Goal: Task Accomplishment & Management: Manage account settings

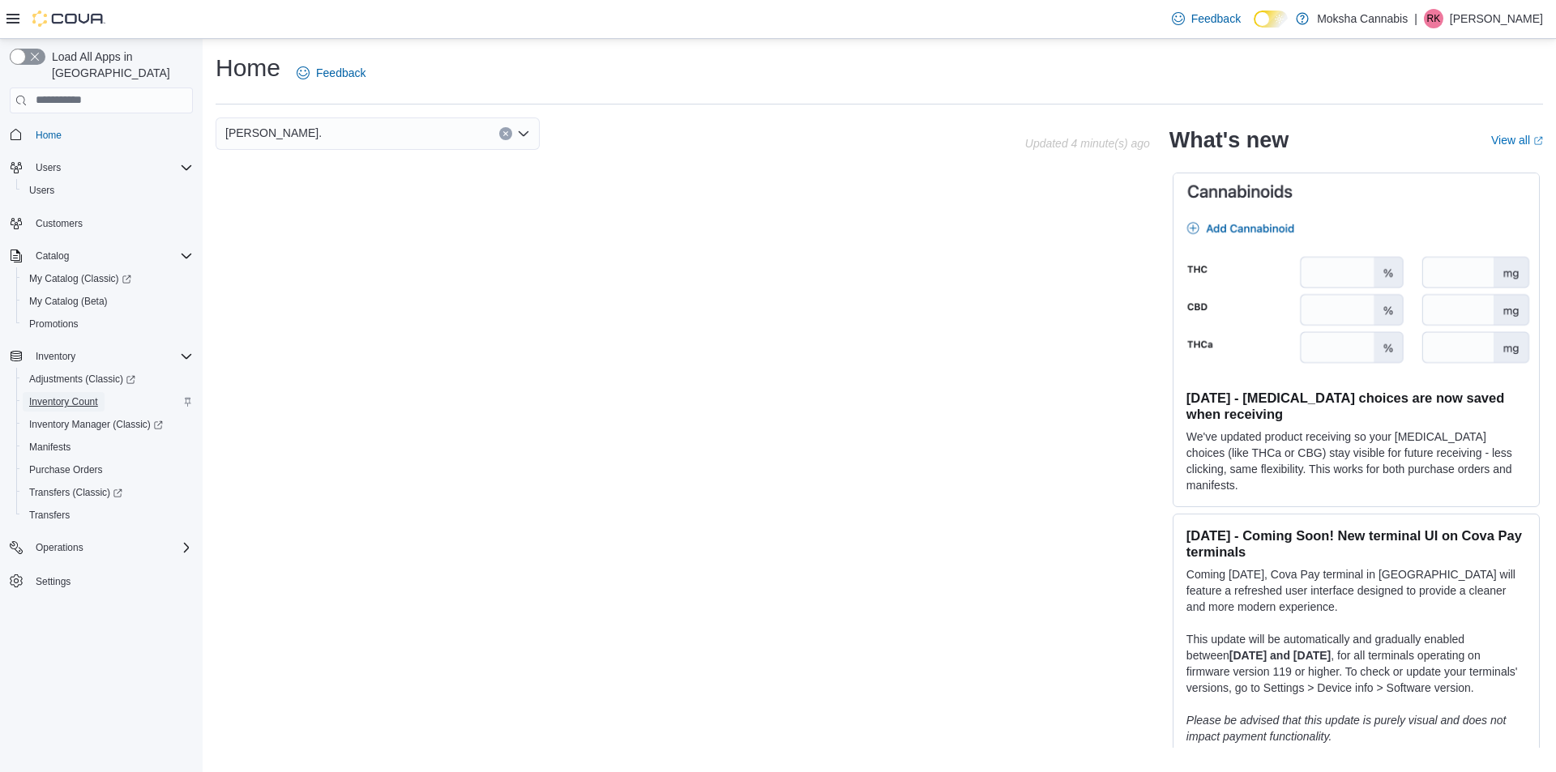
click at [84, 396] on span "Inventory Count" at bounding box center [63, 402] width 69 height 13
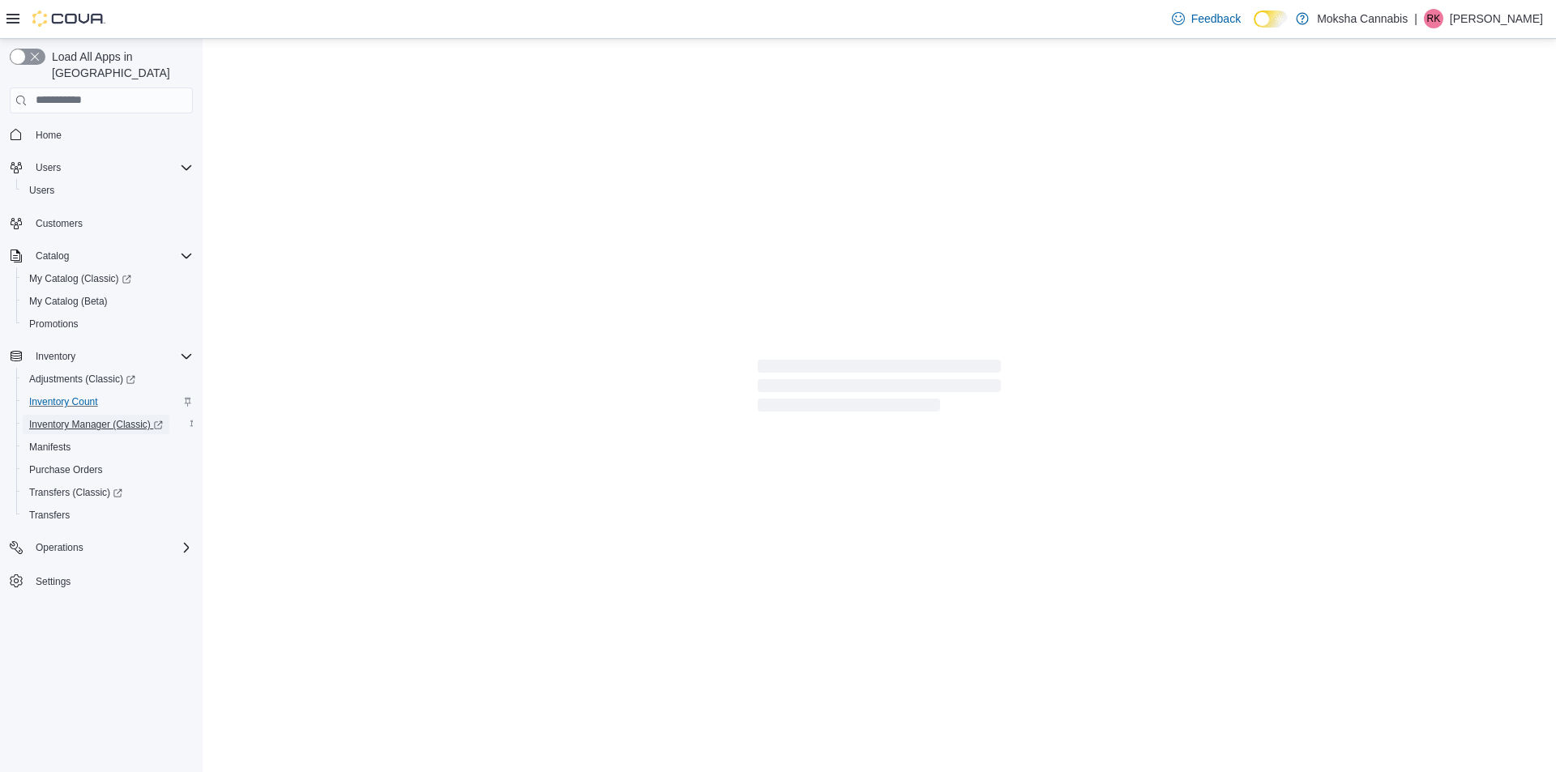
click at [92, 418] on span "Inventory Manager (Classic)" at bounding box center [96, 424] width 134 height 13
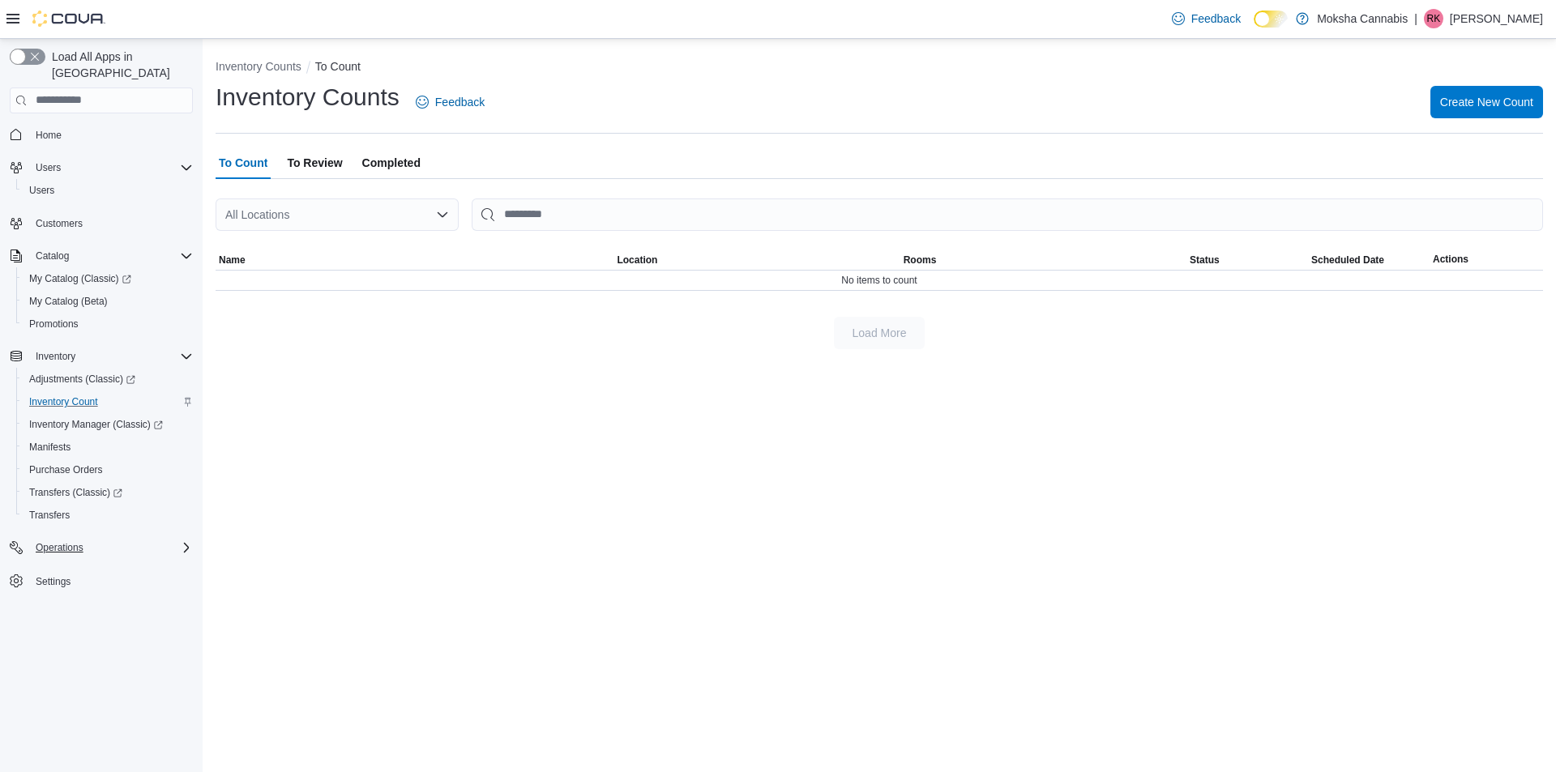
click at [174, 538] on div "Operations" at bounding box center [111, 547] width 164 height 19
click at [86, 370] on span "Adjustments (Classic)" at bounding box center [82, 379] width 106 height 19
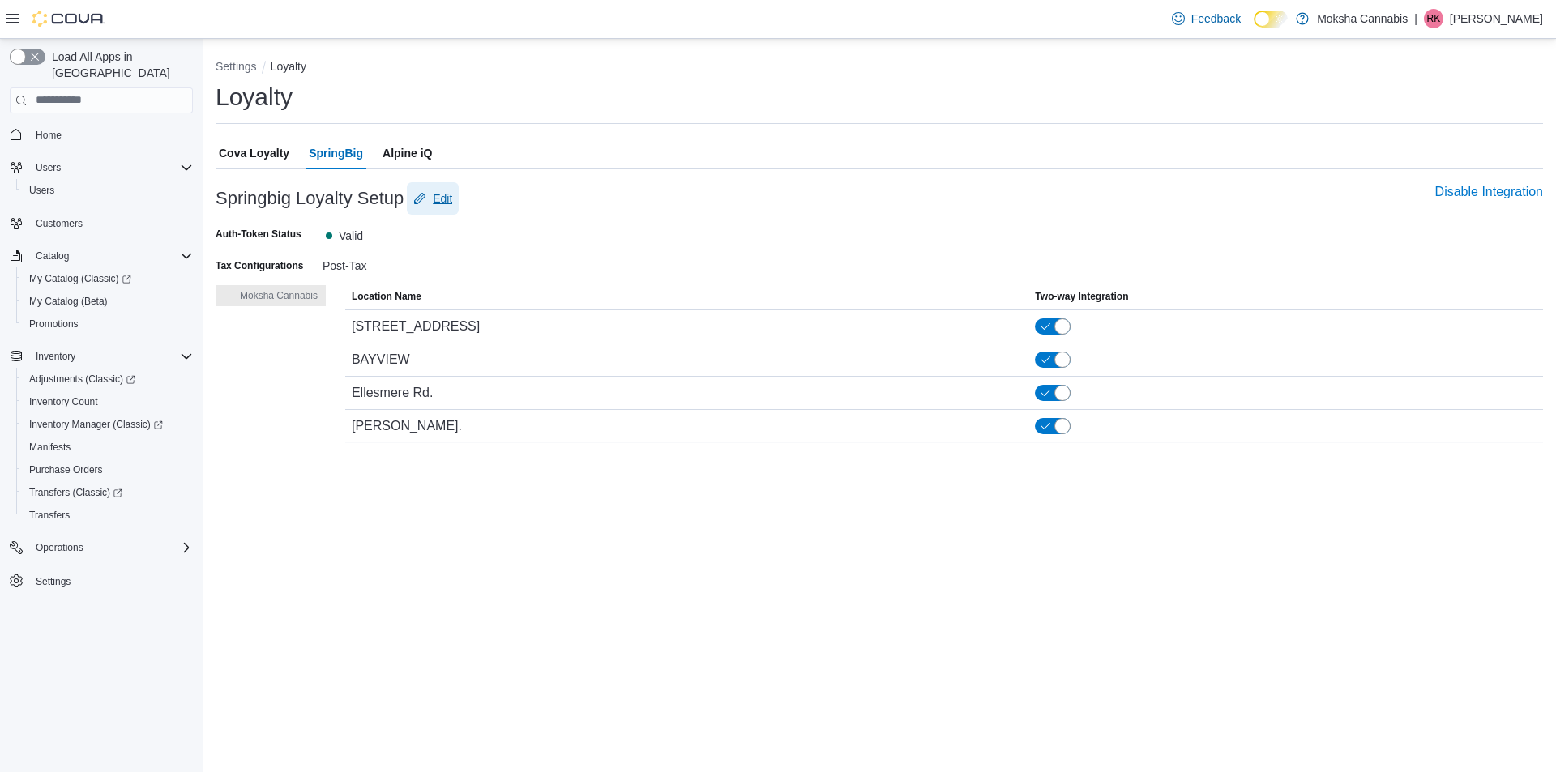
click at [439, 199] on span "Edit" at bounding box center [442, 198] width 19 height 16
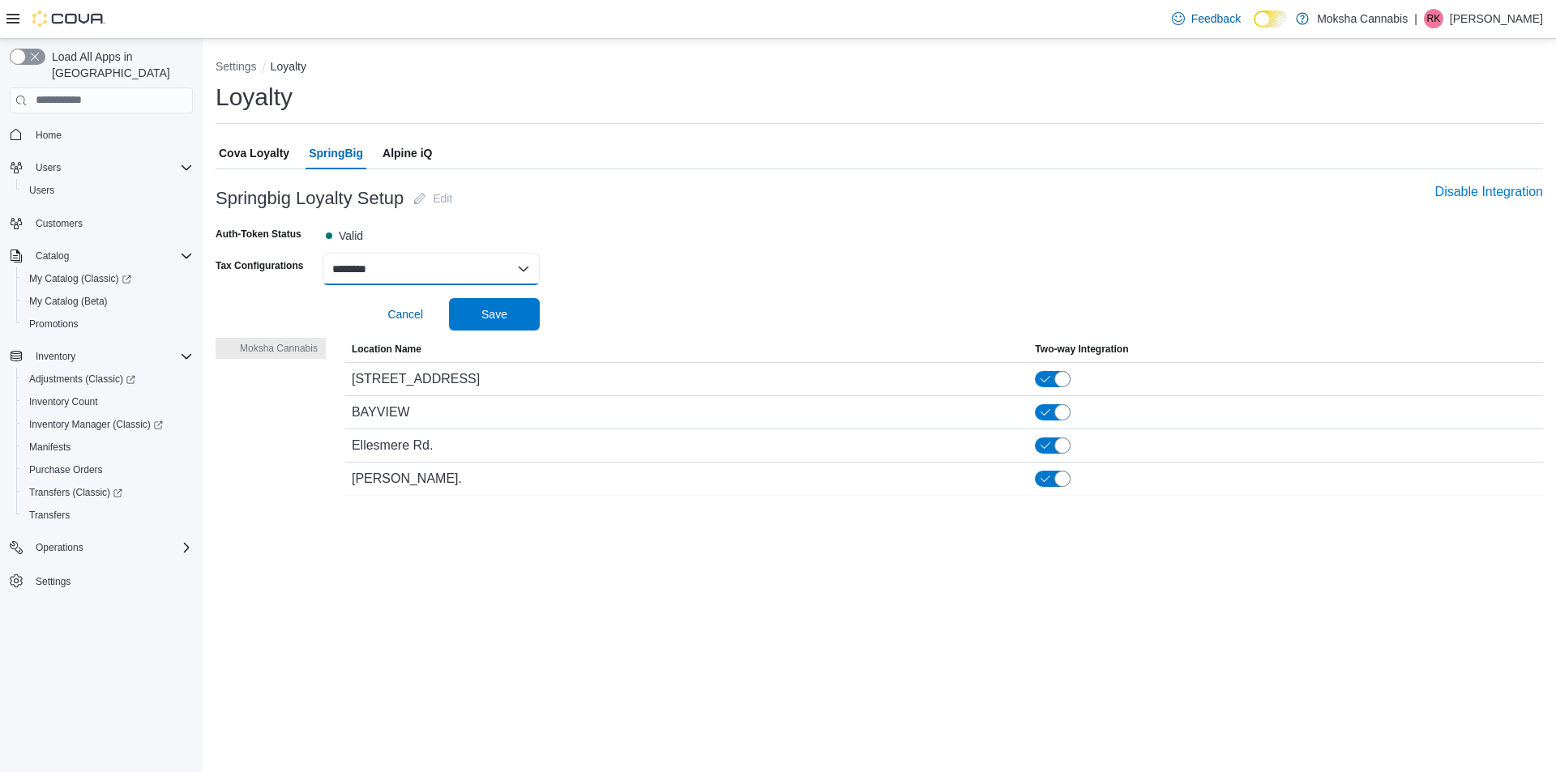
click at [458, 268] on select "******** *******" at bounding box center [431, 269] width 217 height 32
click at [284, 159] on span "Cova Loyalty" at bounding box center [254, 153] width 71 height 32
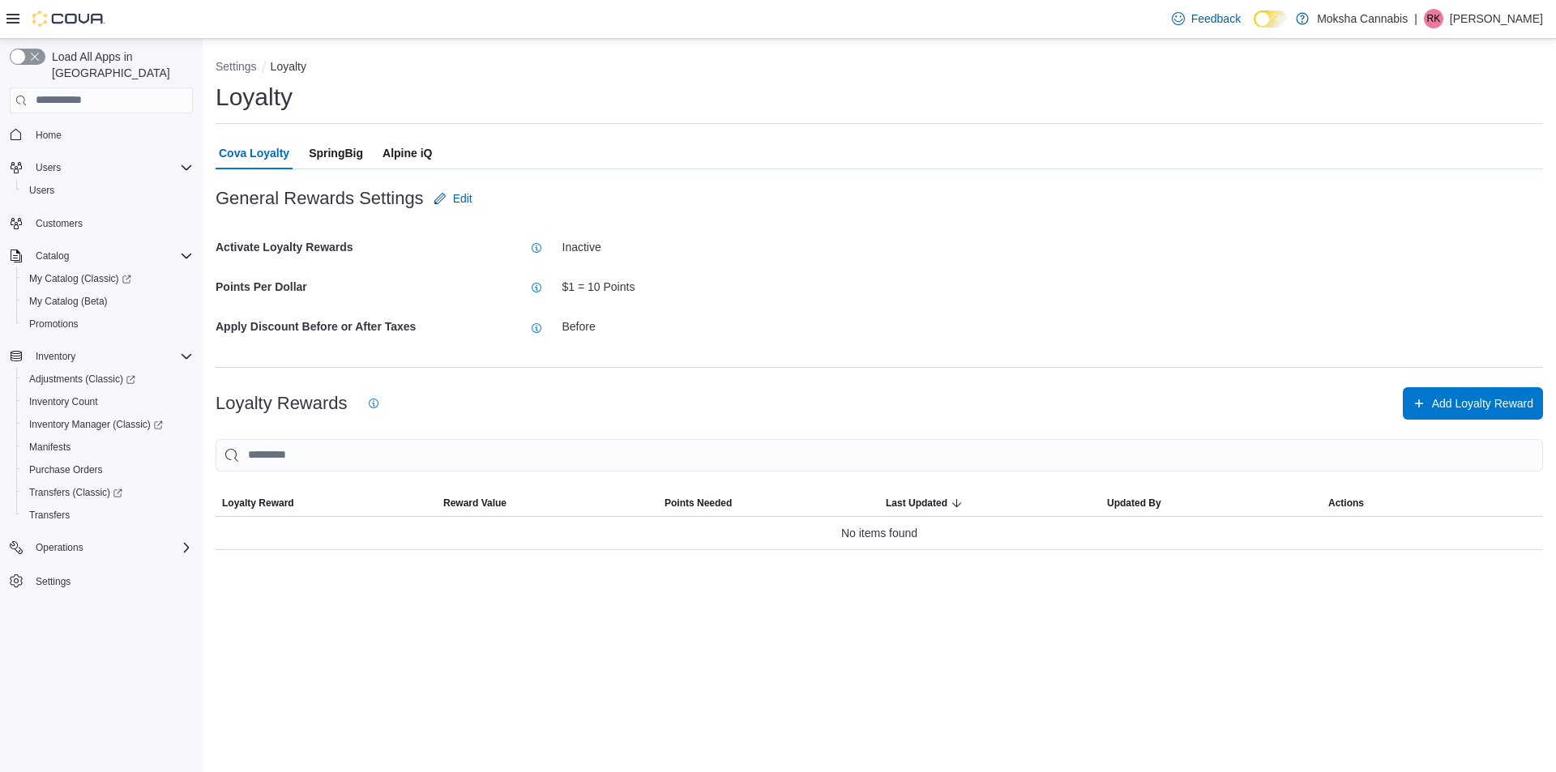
click at [417, 165] on span "Alpine iQ" at bounding box center [407, 153] width 49 height 32
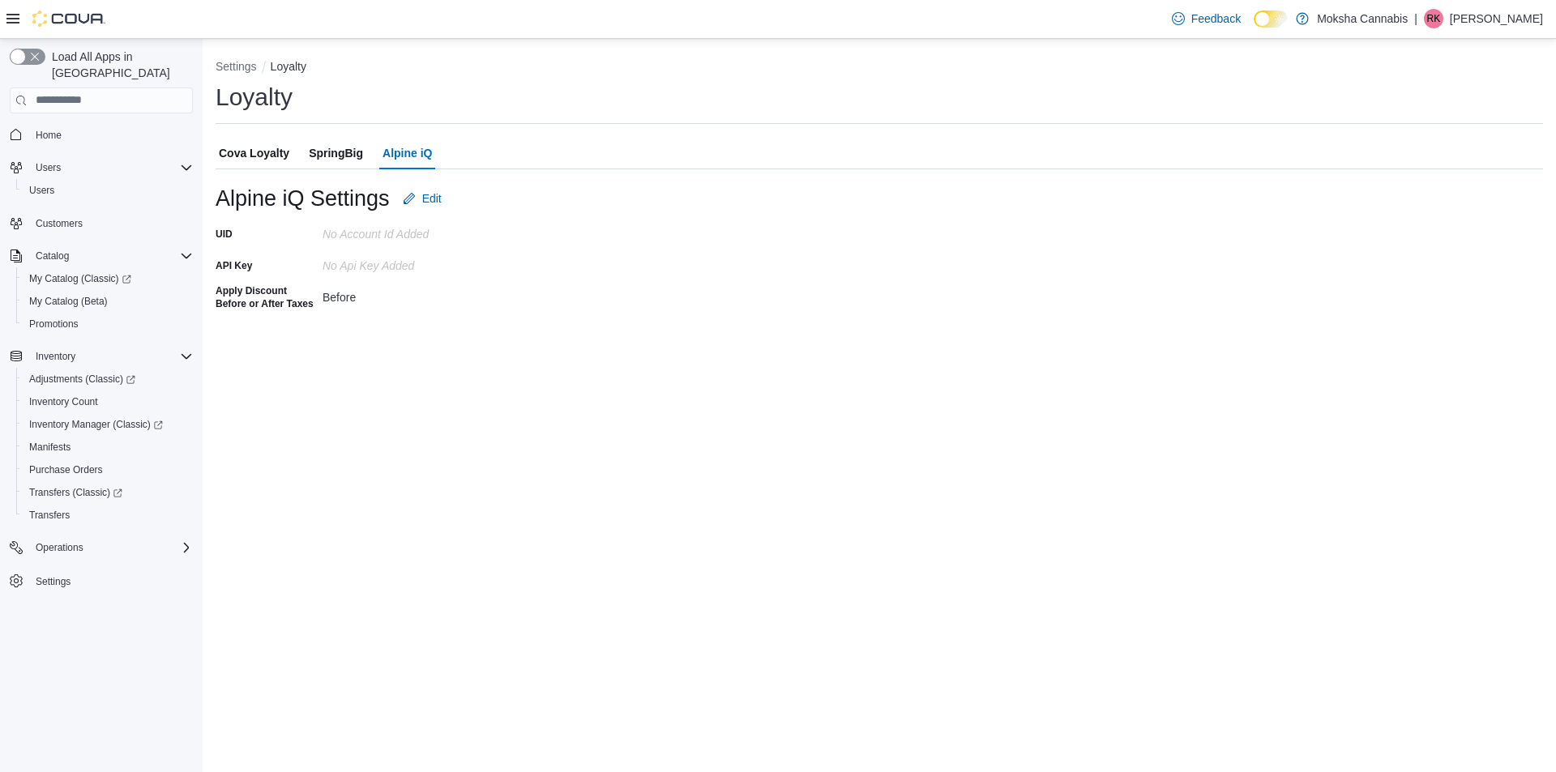
click at [252, 157] on span "Cova Loyalty" at bounding box center [254, 153] width 71 height 32
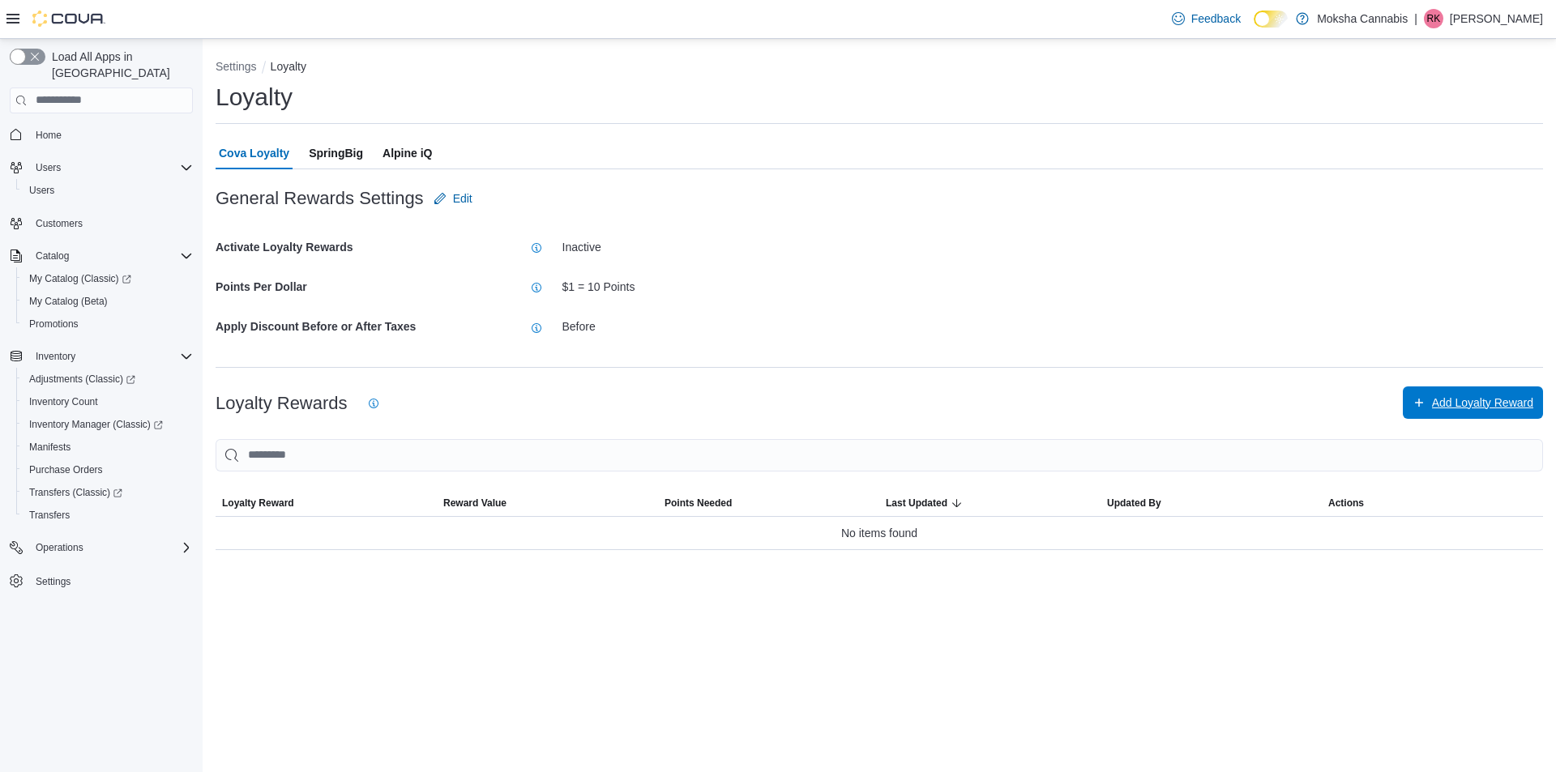
click at [1502, 412] on span "Add Loyalty Reward" at bounding box center [1473, 403] width 121 height 32
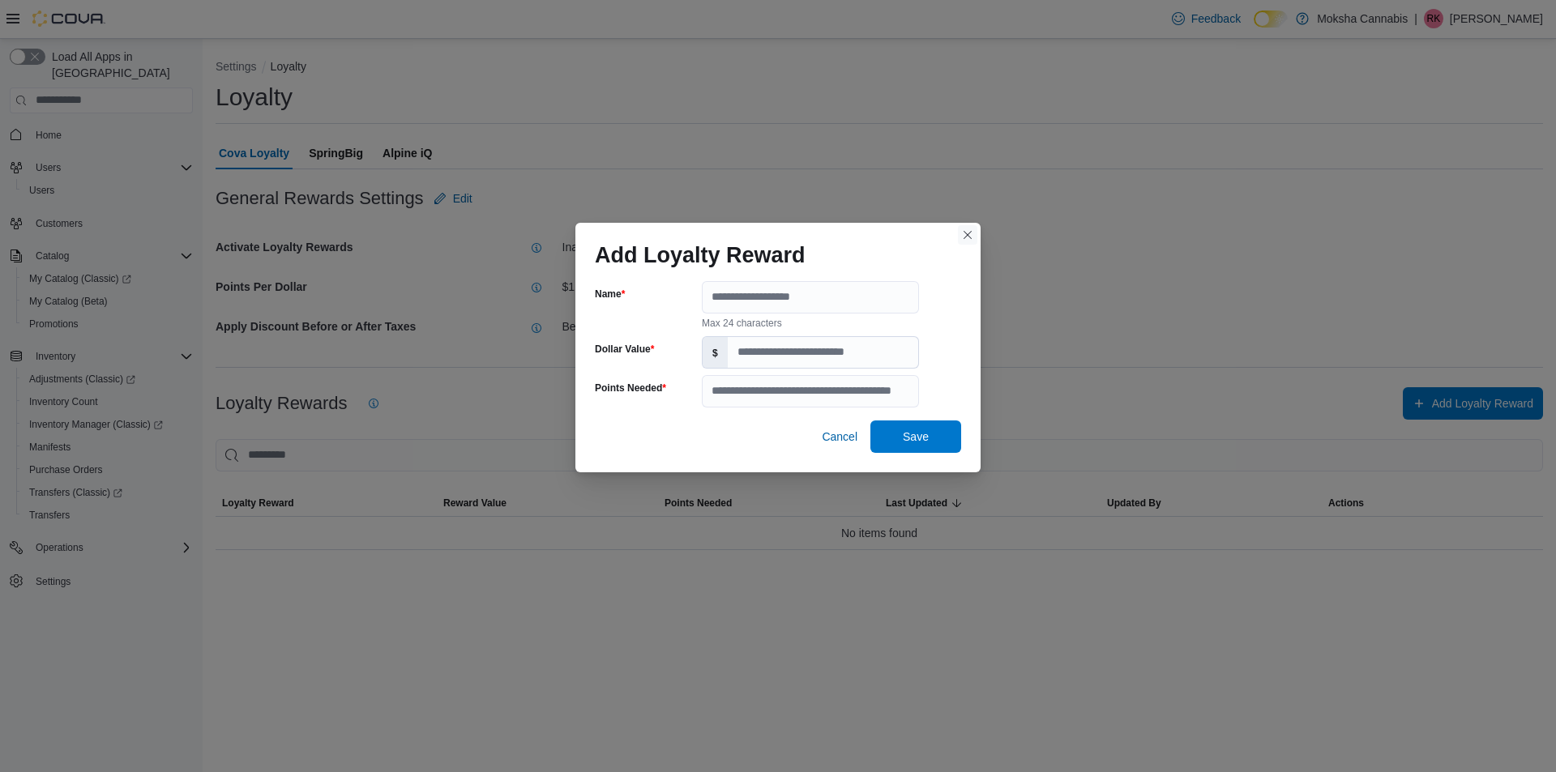
click at [969, 234] on button "Closes this modal window" at bounding box center [967, 234] width 19 height 19
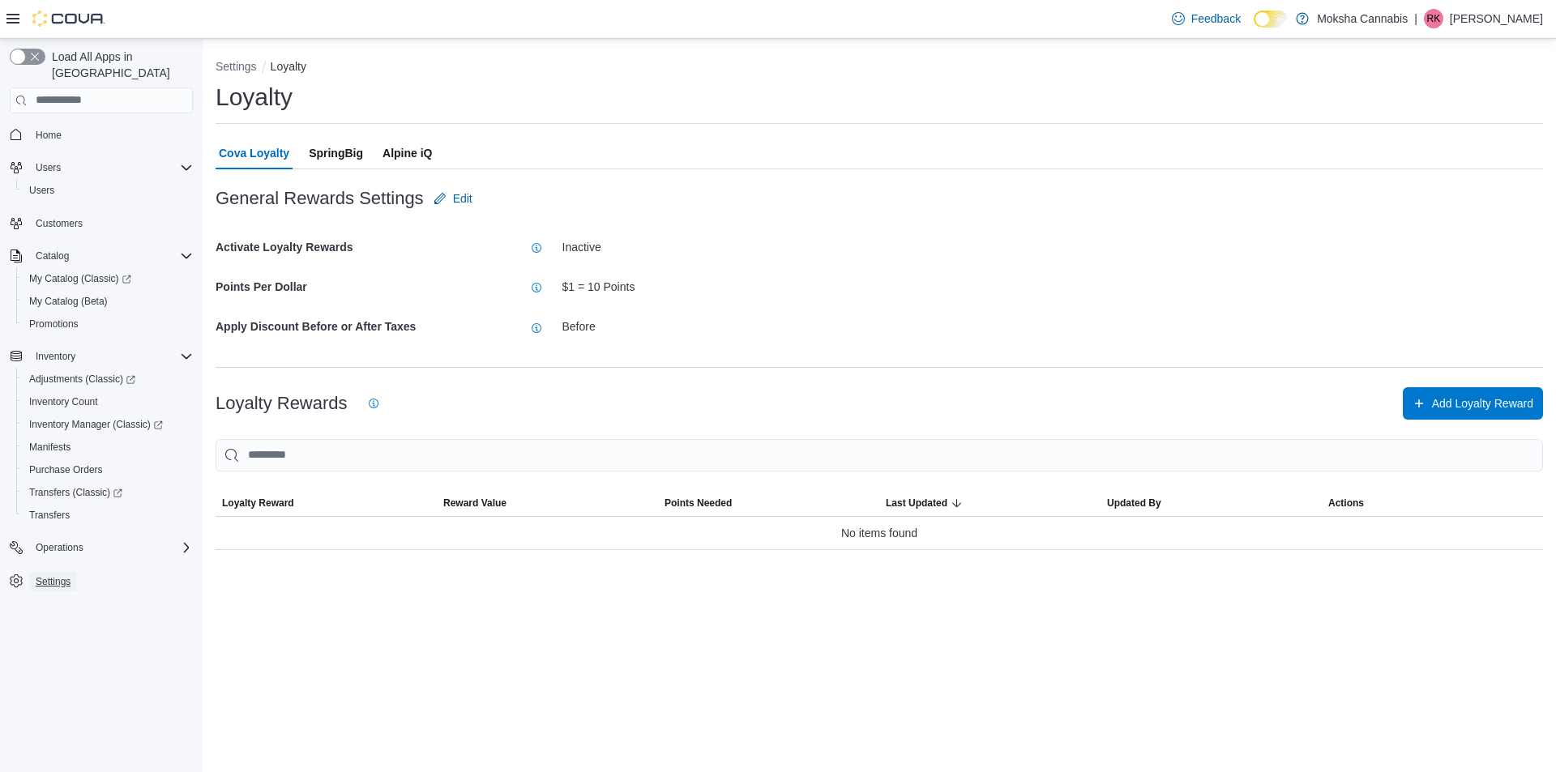
click at [66, 575] on span "Settings" at bounding box center [53, 581] width 35 height 13
